Goal: Navigation & Orientation: Find specific page/section

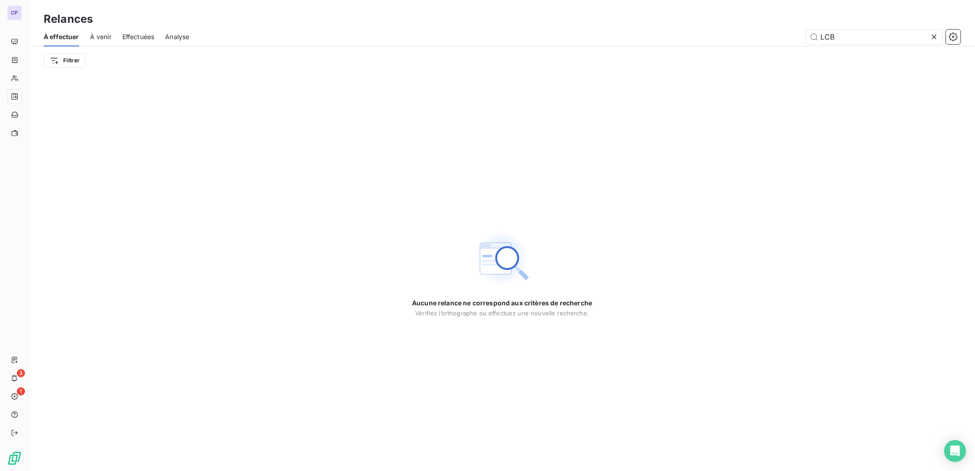
click at [935, 38] on icon at bounding box center [933, 37] width 5 height 5
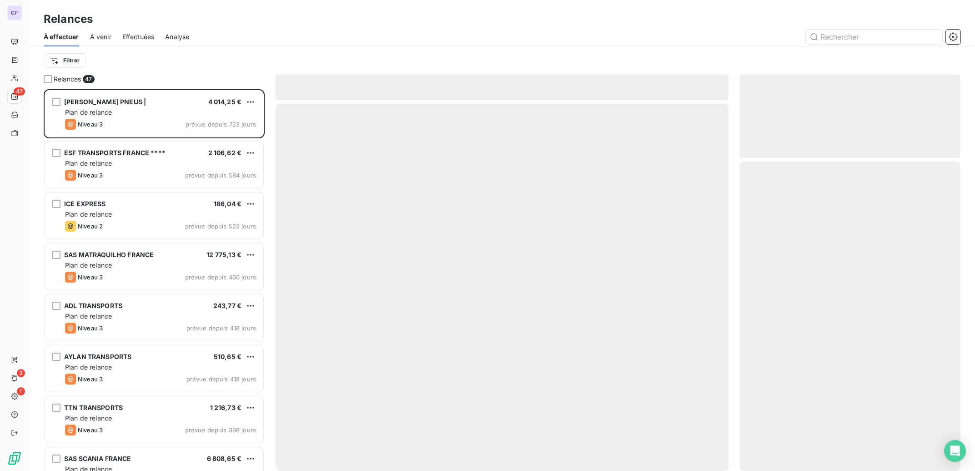
scroll to position [372, 212]
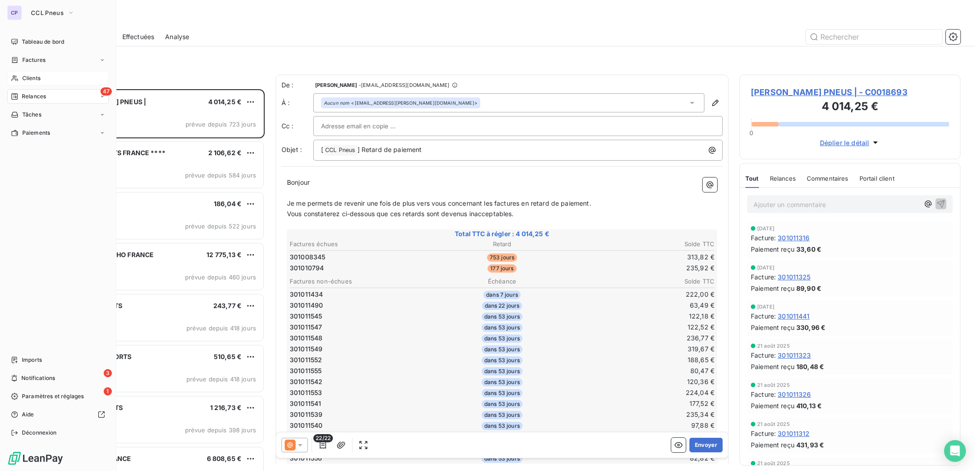
click at [30, 81] on span "Clients" at bounding box center [31, 78] width 18 height 8
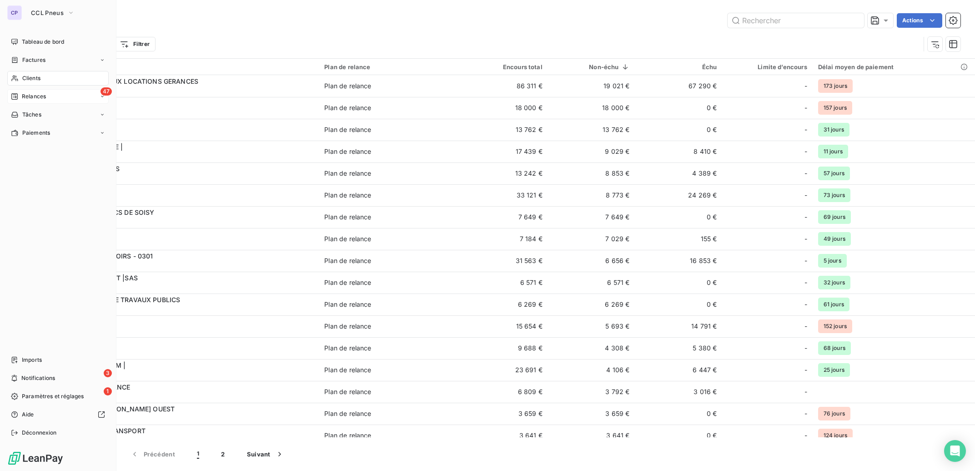
click at [40, 95] on span "Relances" at bounding box center [34, 96] width 24 height 8
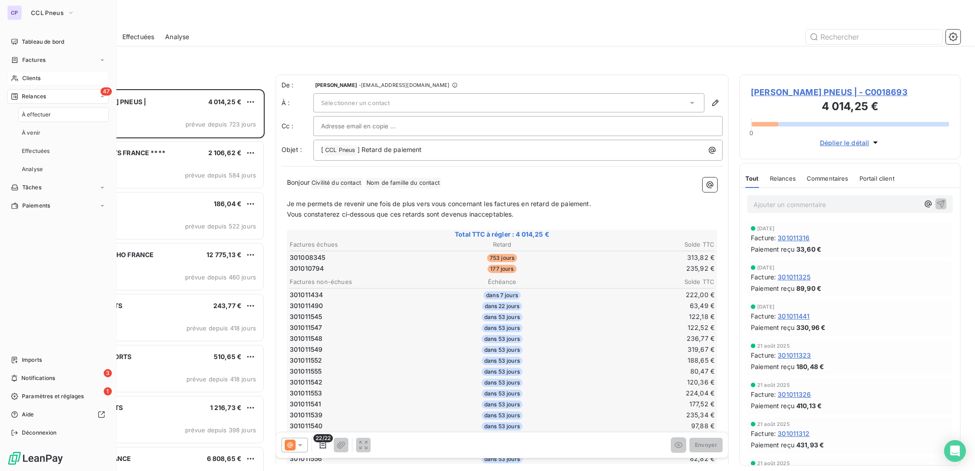
scroll to position [372, 212]
click at [36, 57] on span "Factures" at bounding box center [33, 60] width 23 height 8
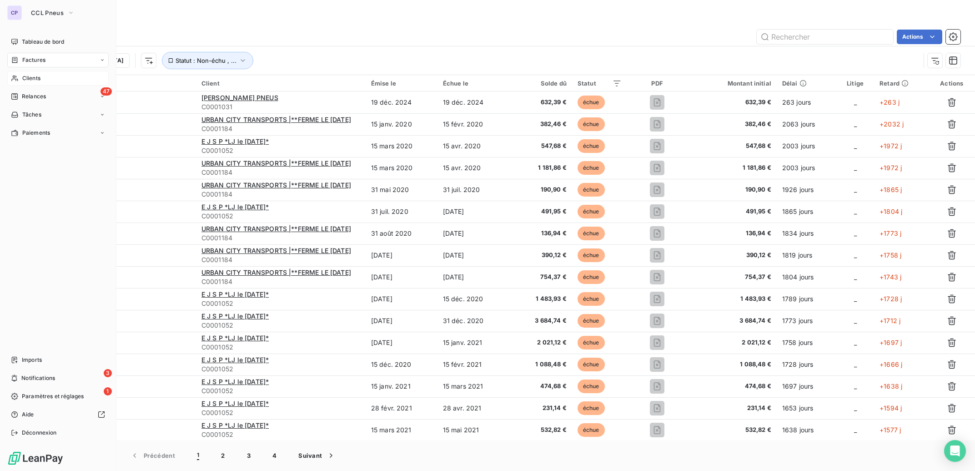
click at [26, 79] on span "Clients" at bounding box center [31, 78] width 18 height 8
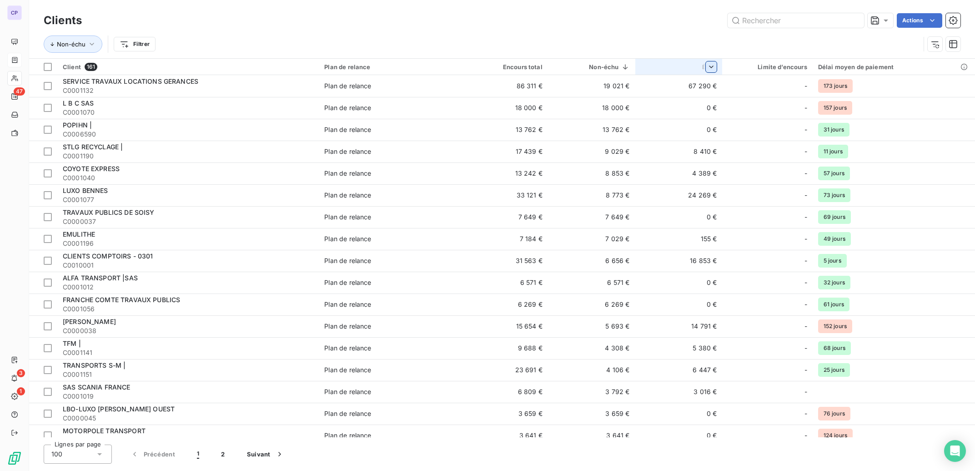
click at [706, 67] on html "CP 47 3 1 Clients Actions Non-échu Filtrer Client 161 Plan de relance Encours t…" at bounding box center [487, 235] width 975 height 471
click at [682, 89] on span "Trier par ordre croissant" at bounding box center [659, 86] width 73 height 9
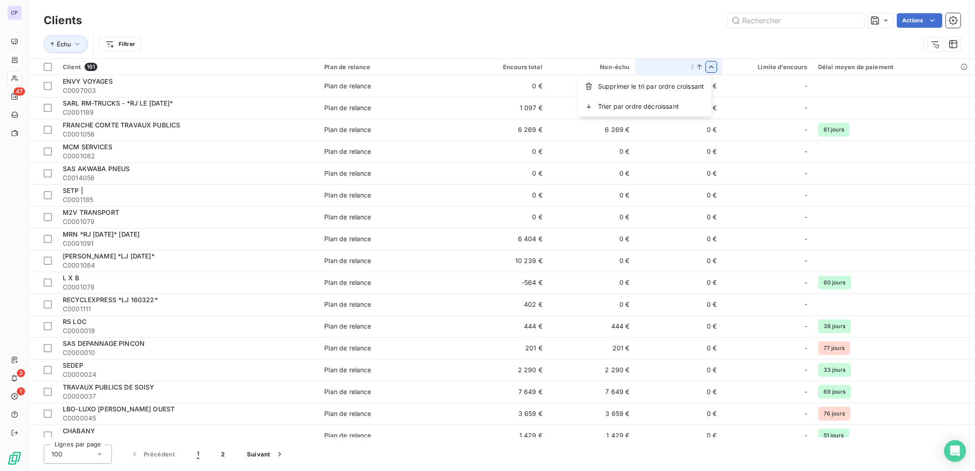
click at [708, 68] on html "CP 47 3 1 Clients Actions Échu Filtrer Client 161 Plan de relance Encours total…" at bounding box center [487, 235] width 975 height 471
click at [666, 108] on span "Trier par ordre décroissant" at bounding box center [638, 106] width 81 height 9
